Goal: Information Seeking & Learning: Learn about a topic

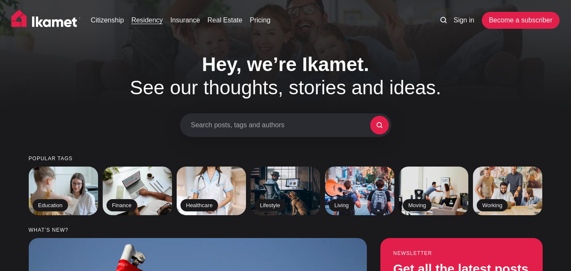
click at [148, 19] on link "Residency" at bounding box center [147, 20] width 32 height 10
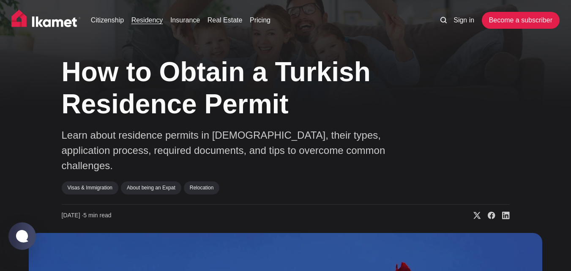
click at [145, 18] on link "Residency" at bounding box center [147, 20] width 32 height 10
